Goal: Transaction & Acquisition: Purchase product/service

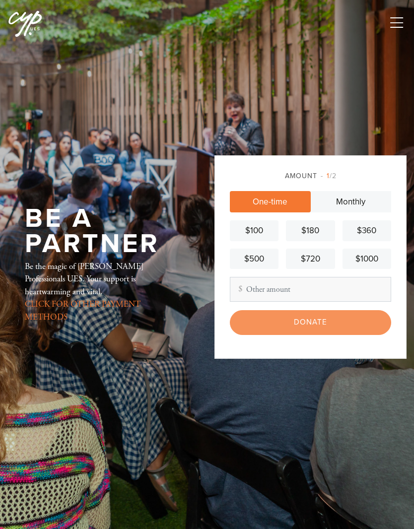
scroll to position [144, 0]
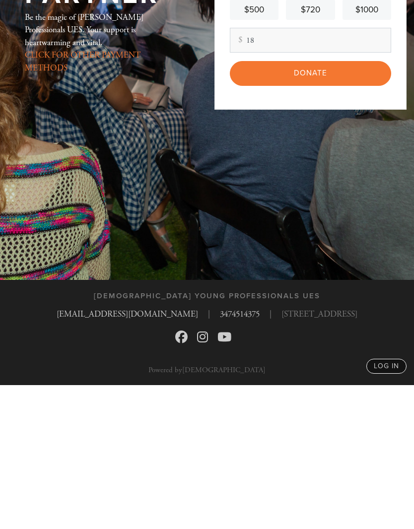
type input "18"
click at [335, 205] on input "Donate" at bounding box center [310, 217] width 161 height 24
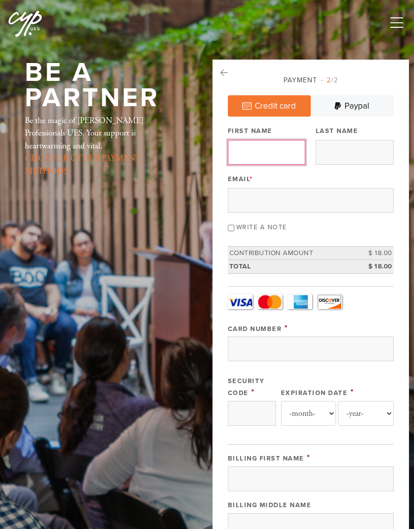
click at [275, 153] on input "First Name" at bounding box center [267, 152] width 78 height 25
type input "[PERSON_NAME]"
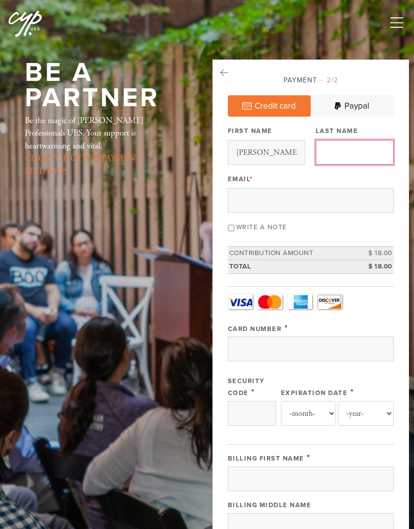
type input "Levi"
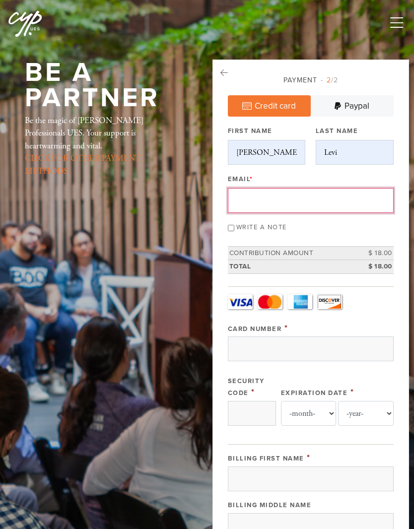
type input "[EMAIL_ADDRESS][DOMAIN_NAME]"
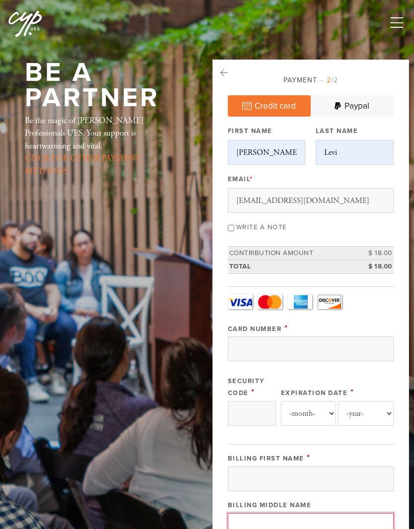
type input "[PERSON_NAME]"
type input "[STREET_ADDRESS]"
type input "[US_STATE]"
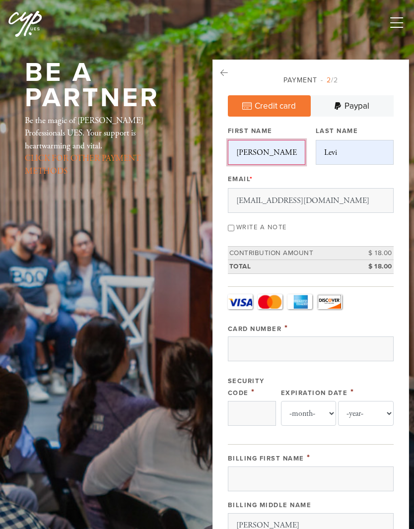
type input "[GEOGRAPHIC_DATA]"
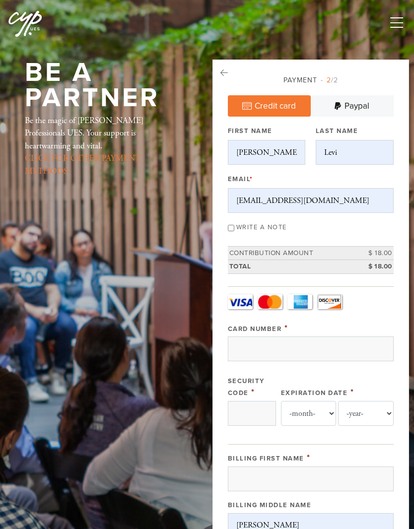
type input "NY"
type input "10021"
type input "[GEOGRAPHIC_DATA]"
type input "NY"
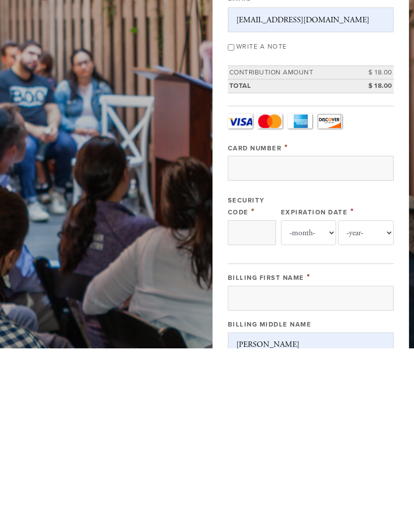
click at [328, 337] on input "Card Number" at bounding box center [311, 349] width 166 height 25
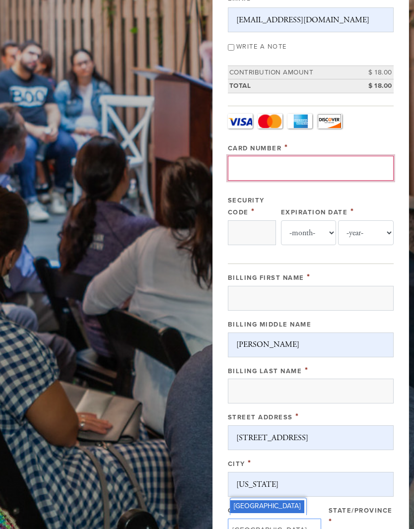
type input "[CREDIT_CARD_NUMBER]"
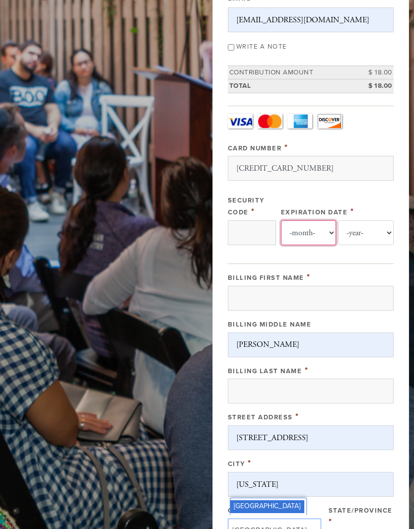
select select "3"
select select "2028"
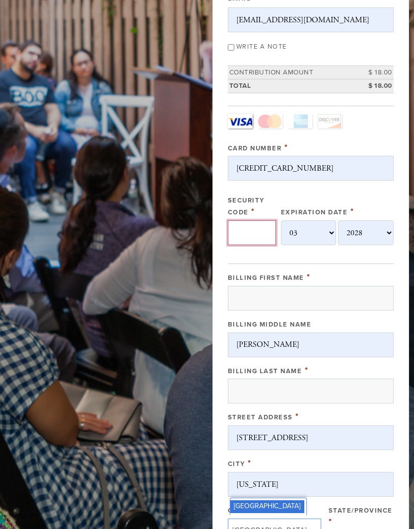
click at [262, 230] on input "Security Code" at bounding box center [252, 233] width 48 height 25
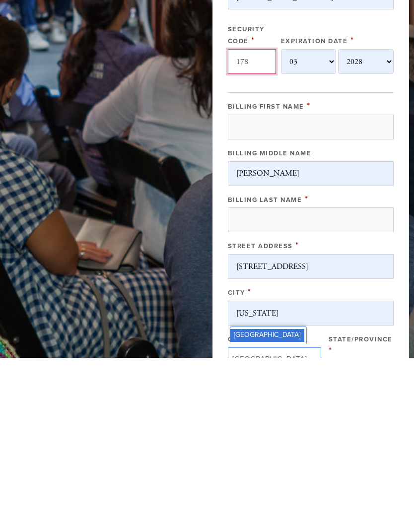
type input "178"
click at [357, 286] on input "Billing First Name" at bounding box center [311, 298] width 166 height 25
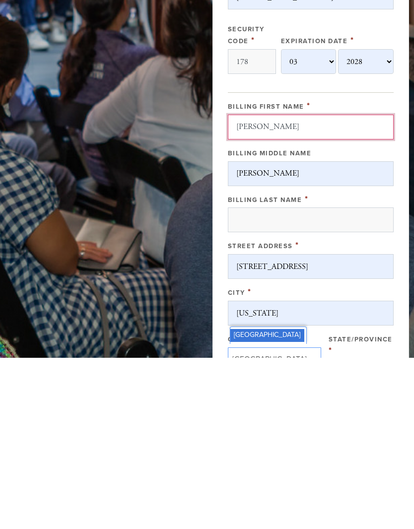
type input "[PERSON_NAME]"
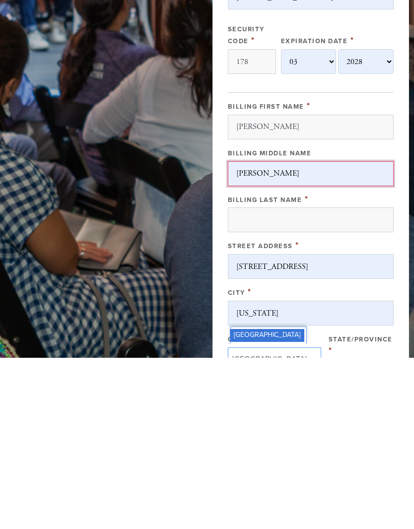
click at [302, 333] on input "[PERSON_NAME]" at bounding box center [311, 345] width 166 height 25
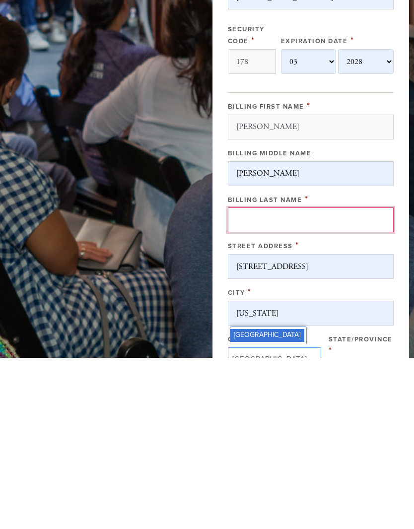
click at [323, 379] on input "Billing Last Name" at bounding box center [311, 391] width 166 height 25
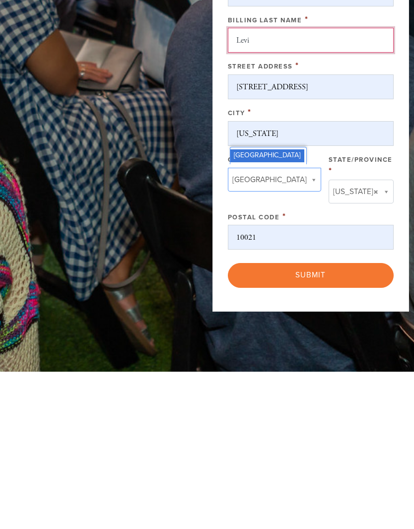
scroll to position [378, 0]
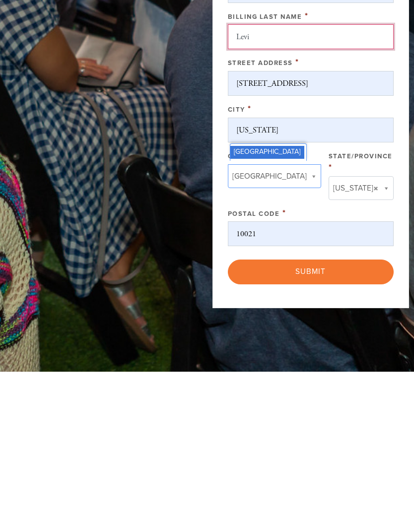
type input "Levi"
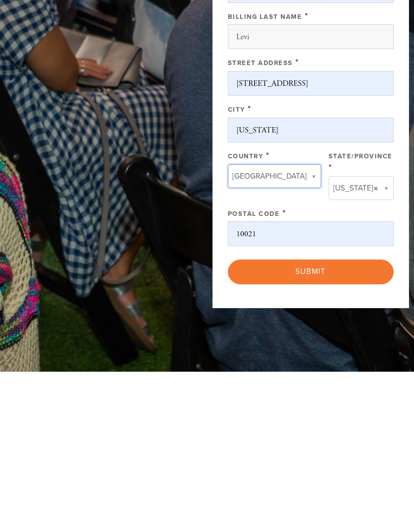
click at [354, 417] on input "Submit" at bounding box center [311, 429] width 166 height 24
